Goal: Information Seeking & Learning: Learn about a topic

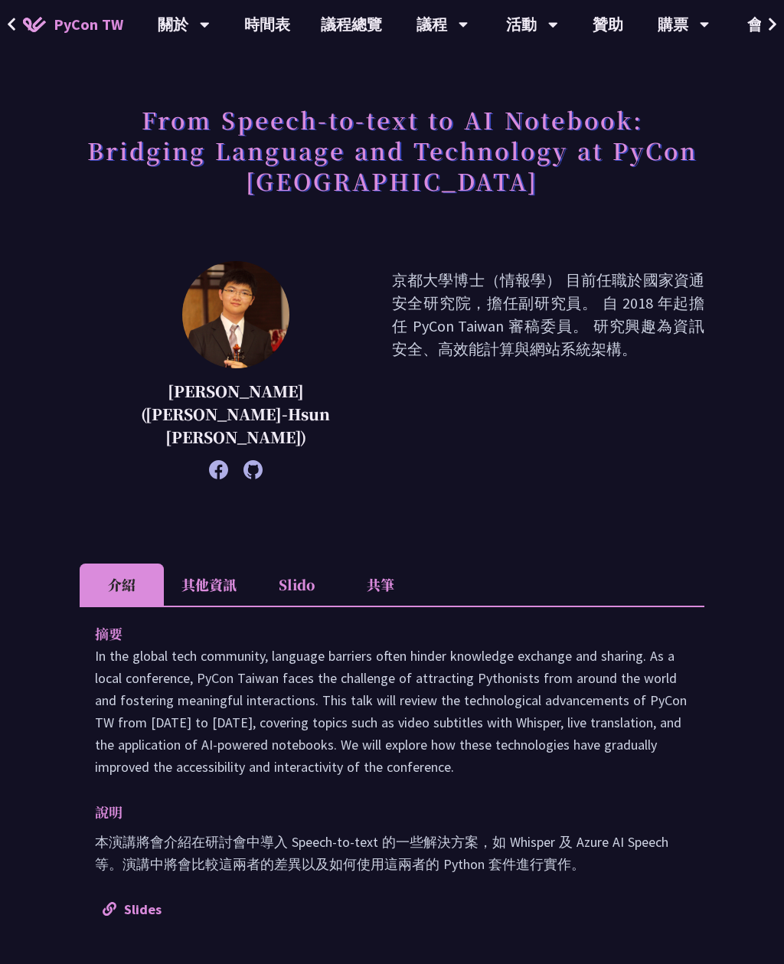
scroll to position [56, 0]
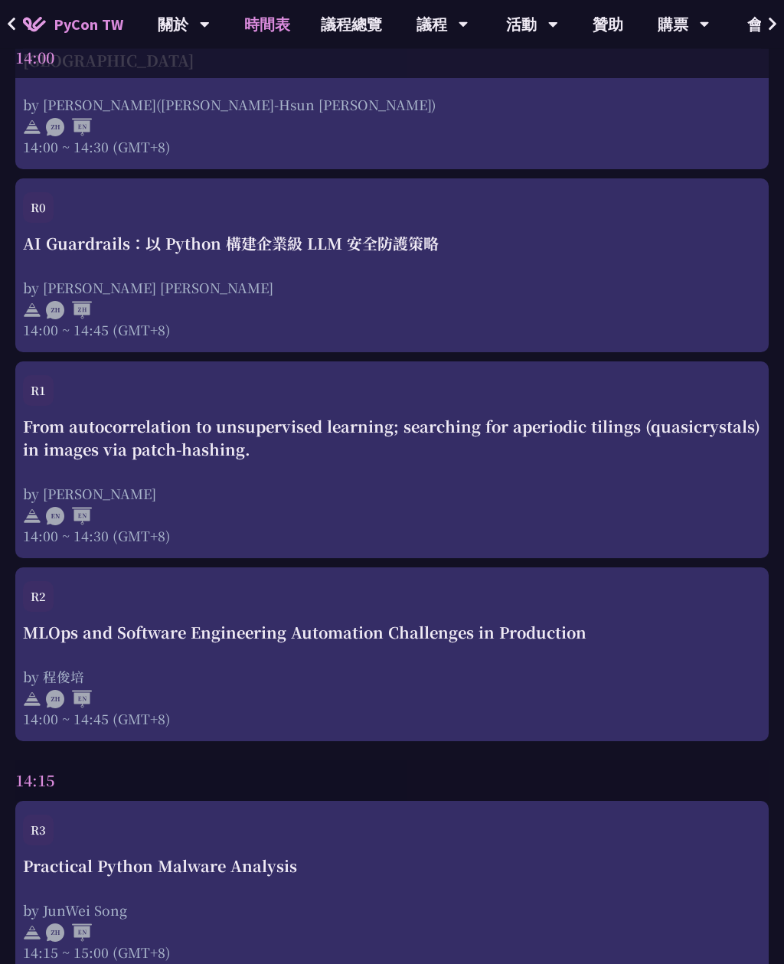
scroll to position [3997, 0]
click at [595, 484] on div "by [PERSON_NAME]" at bounding box center [392, 493] width 738 height 19
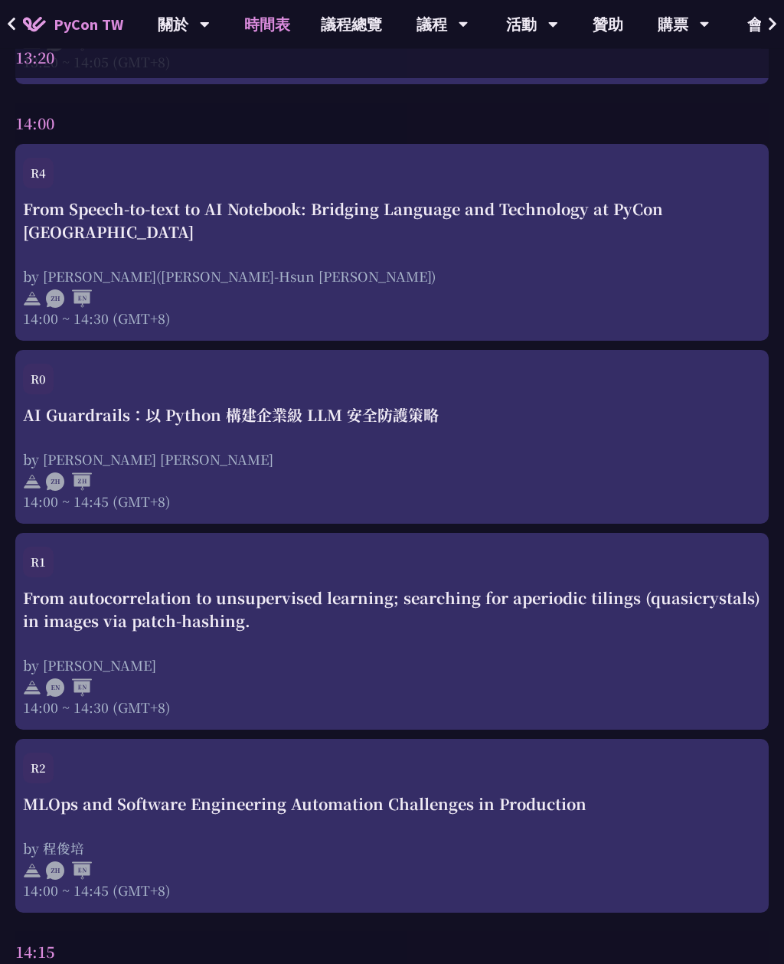
scroll to position [3826, 0]
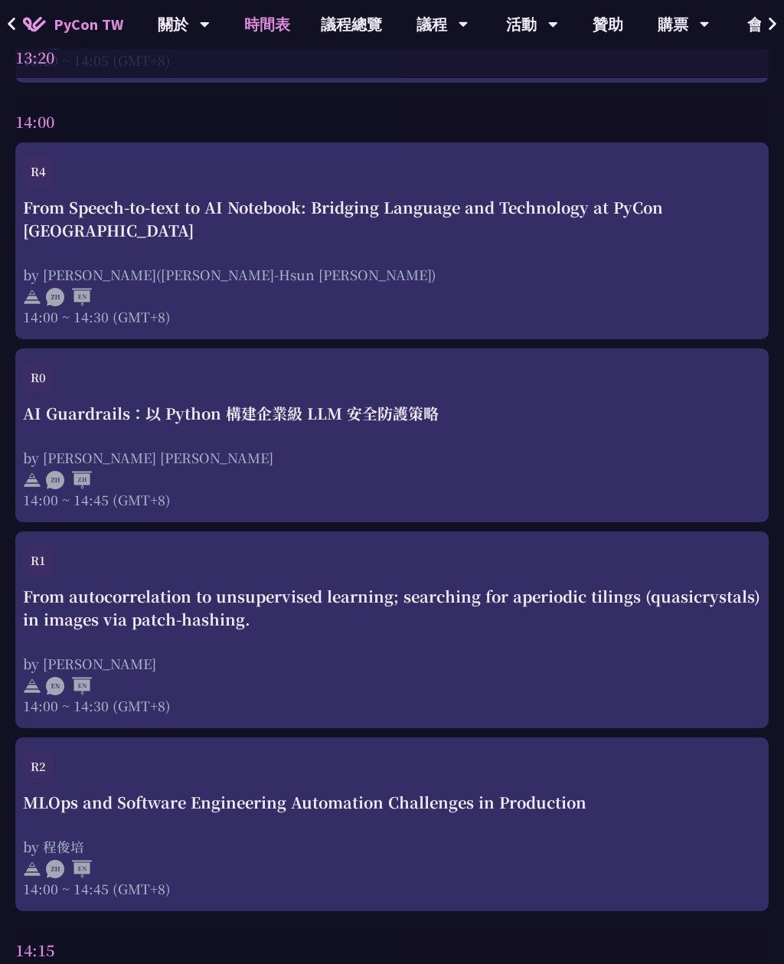
click at [440, 792] on div "MLOps and Software Engineering Automation Challenges in Production" at bounding box center [392, 803] width 738 height 23
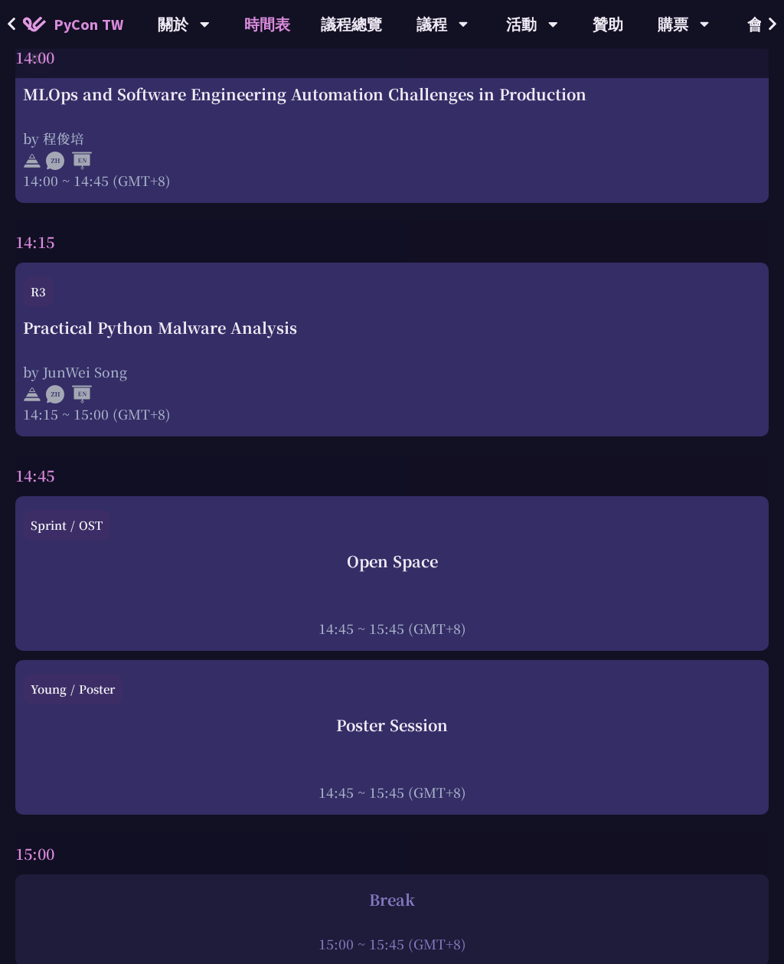
scroll to position [4538, 0]
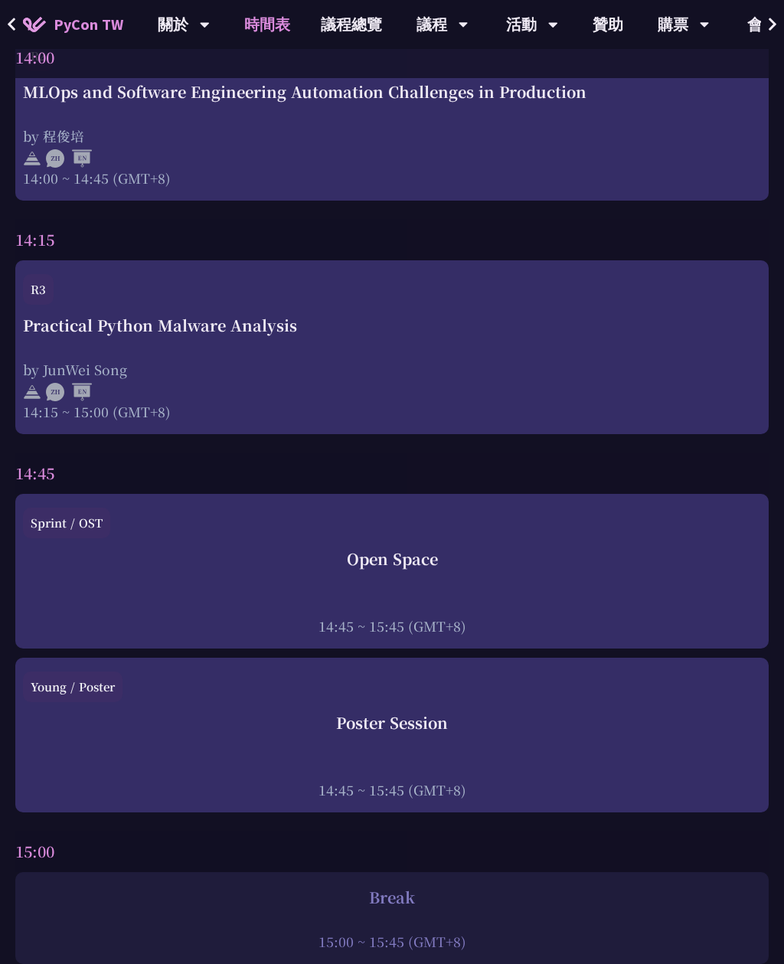
click at [547, 379] on div at bounding box center [392, 390] width 738 height 23
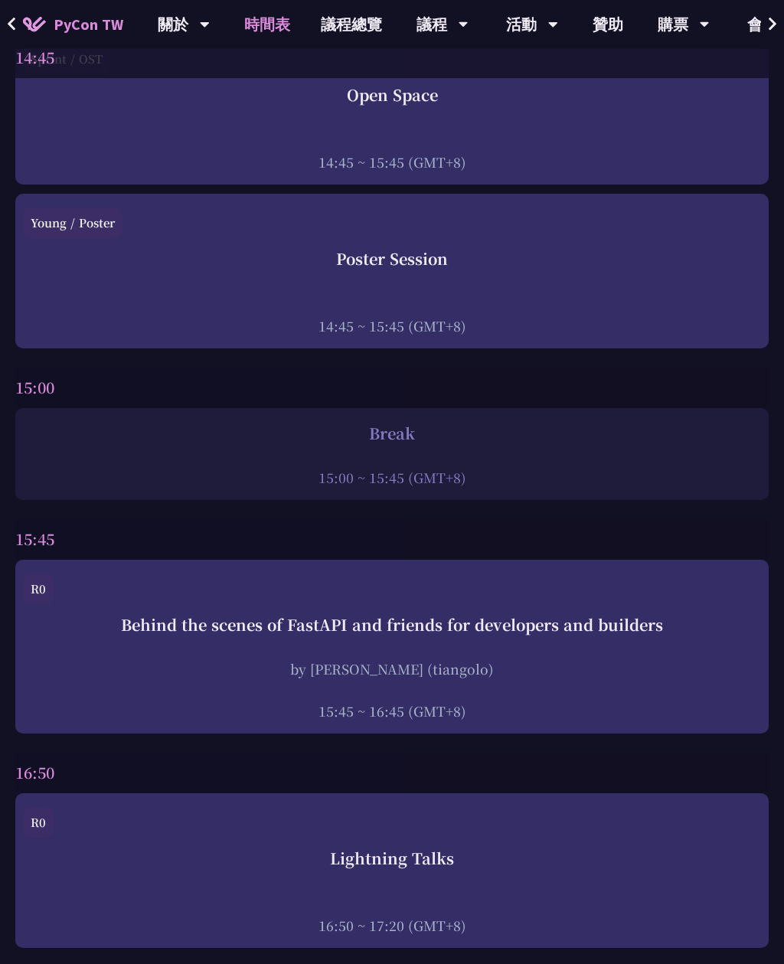
scroll to position [5012, 0]
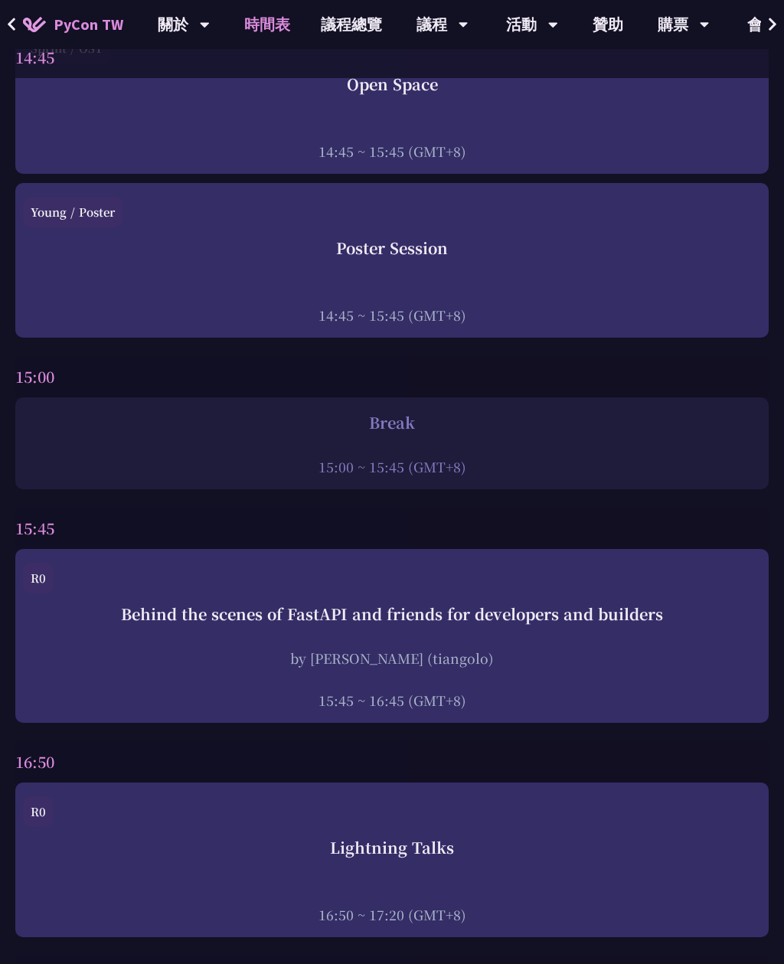
click at [458, 625] on div "Behind the scenes of FastAPI and friends for developers and builders by [PERSON…" at bounding box center [392, 656] width 738 height 107
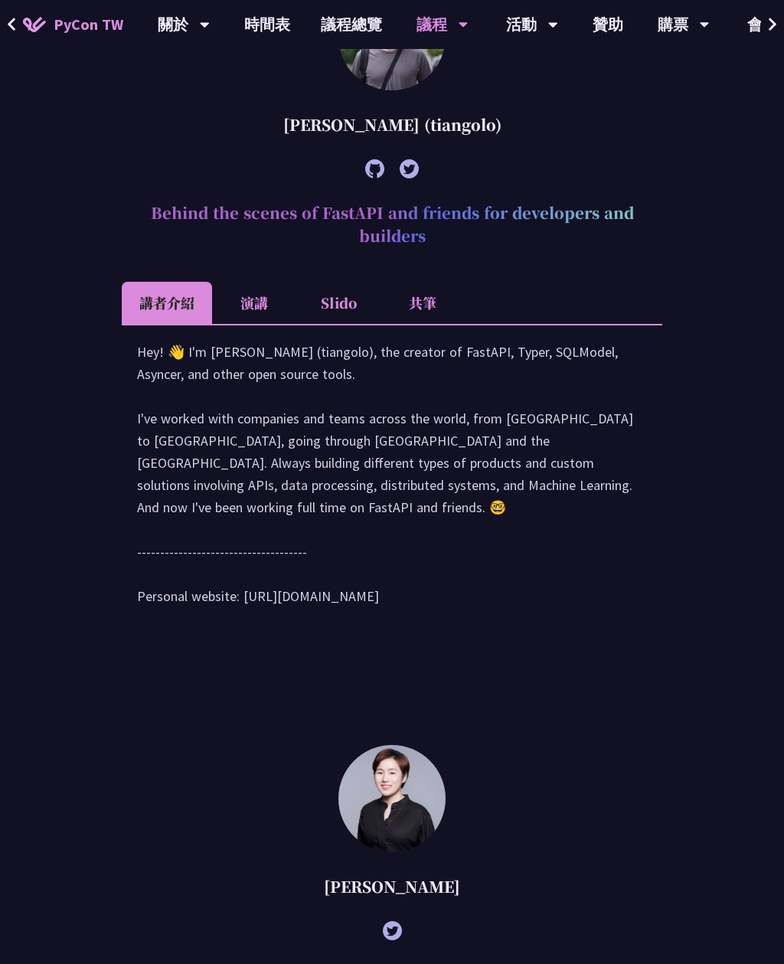
scroll to position [805, 0]
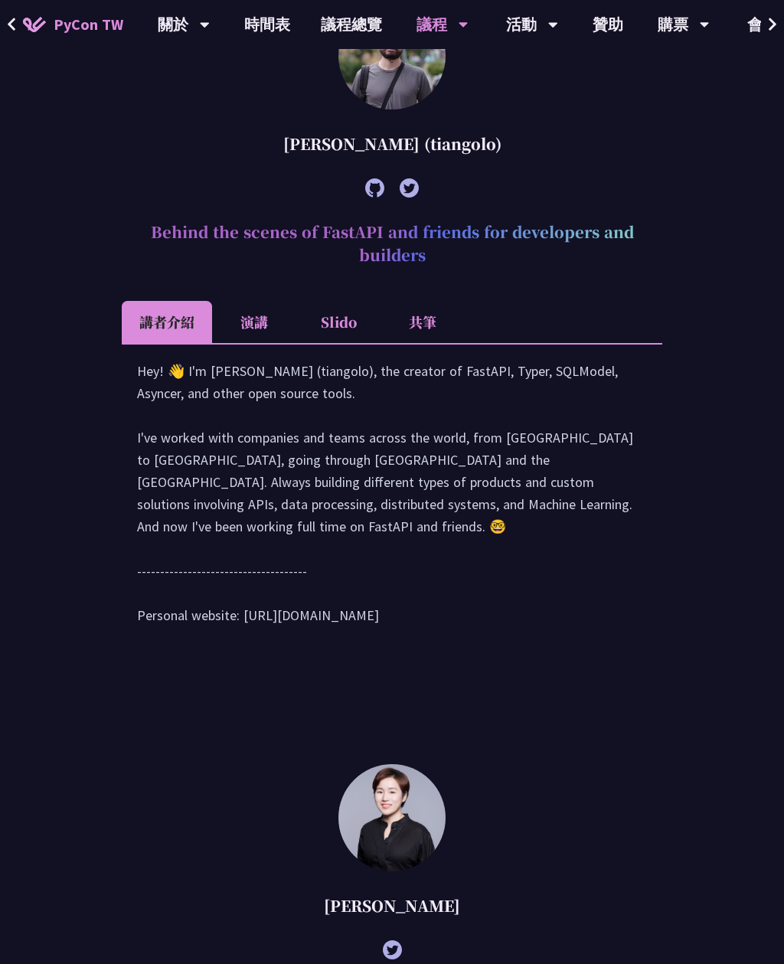
click at [265, 343] on li "演講" at bounding box center [254, 322] width 84 height 42
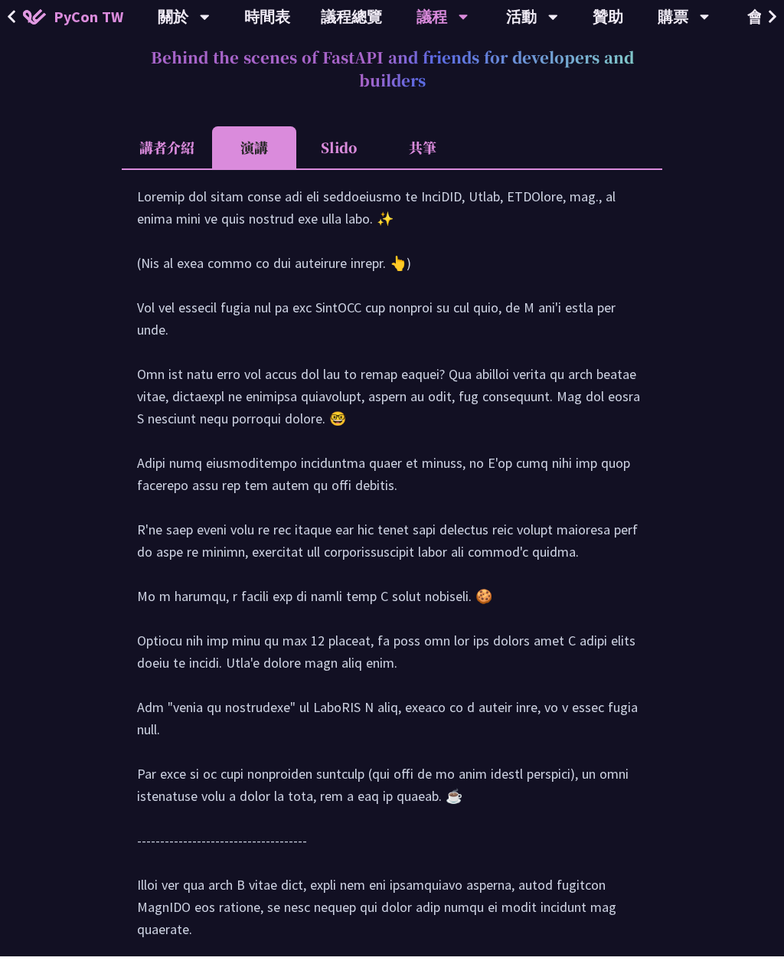
scroll to position [999, 0]
